Goal: Transaction & Acquisition: Book appointment/travel/reservation

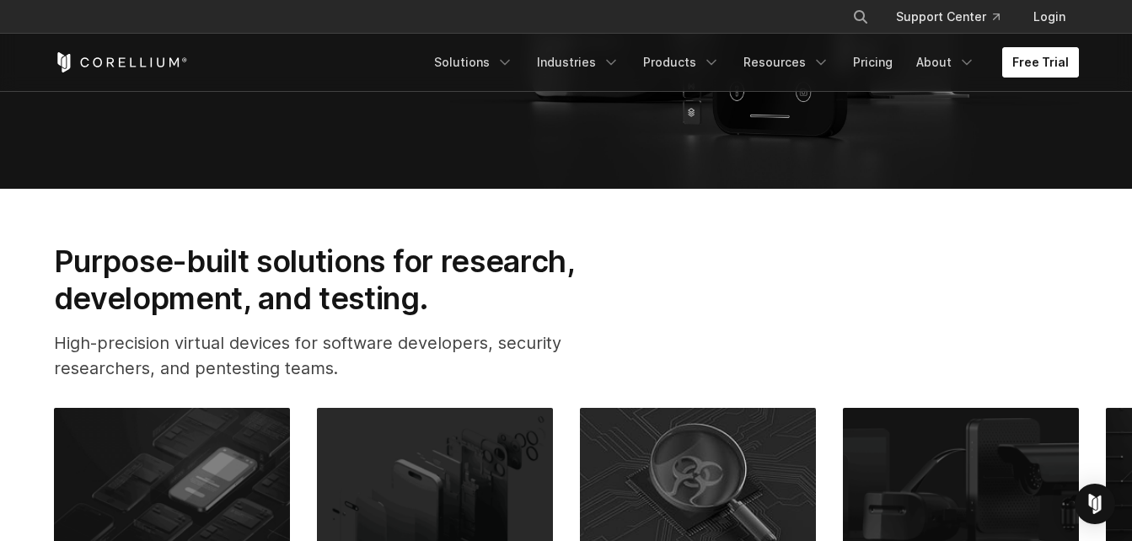
click at [1043, 67] on link "Free Trial" at bounding box center [1040, 62] width 77 height 30
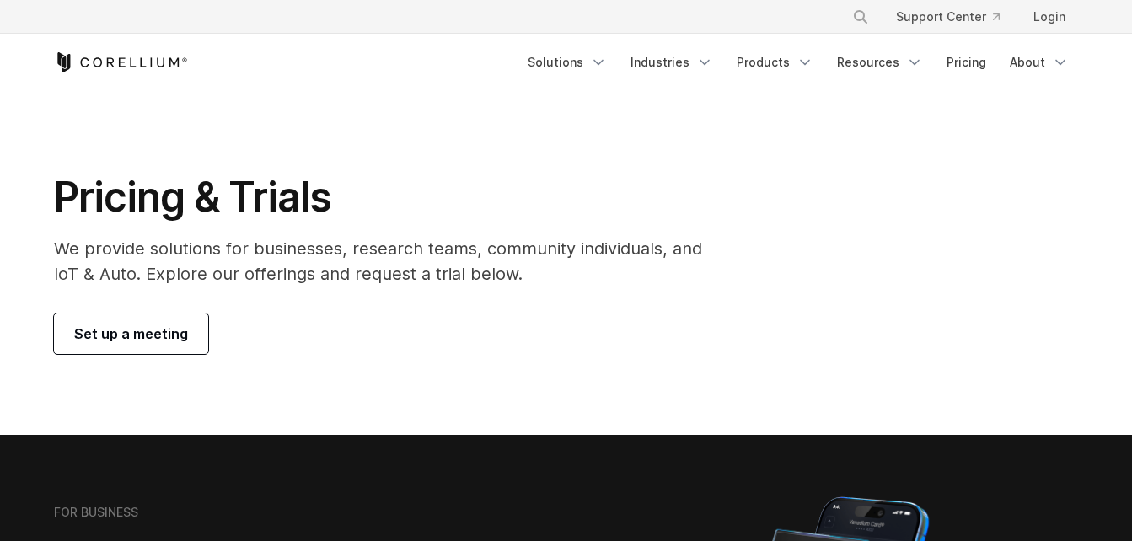
click at [96, 351] on link "Set up a meeting" at bounding box center [131, 333] width 154 height 40
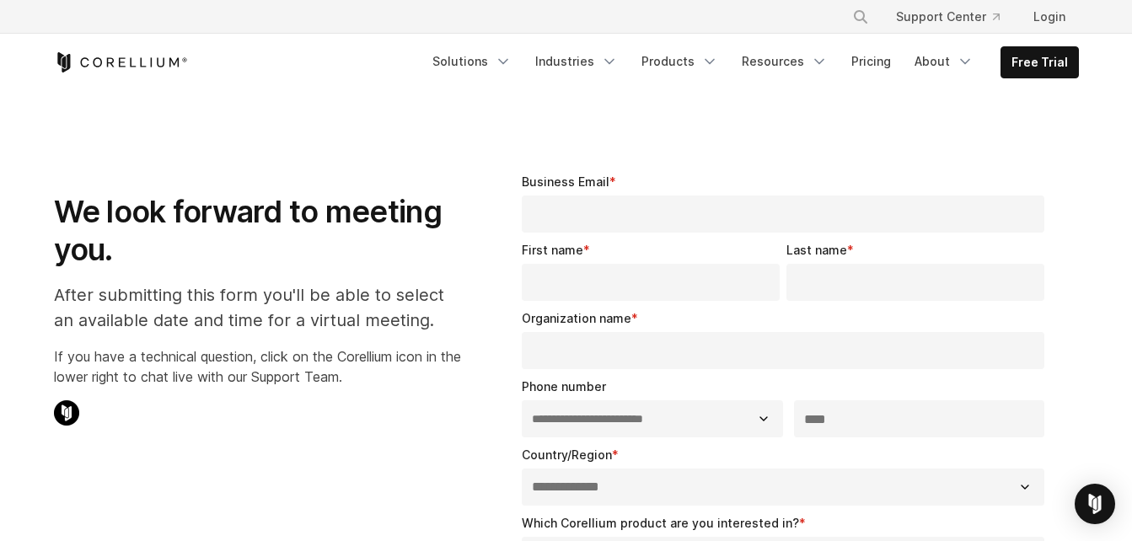
select select "**"
click at [691, 216] on input "Business Email *" at bounding box center [783, 213] width 523 height 37
